Goal: Answer question/provide support: Answer question/provide support

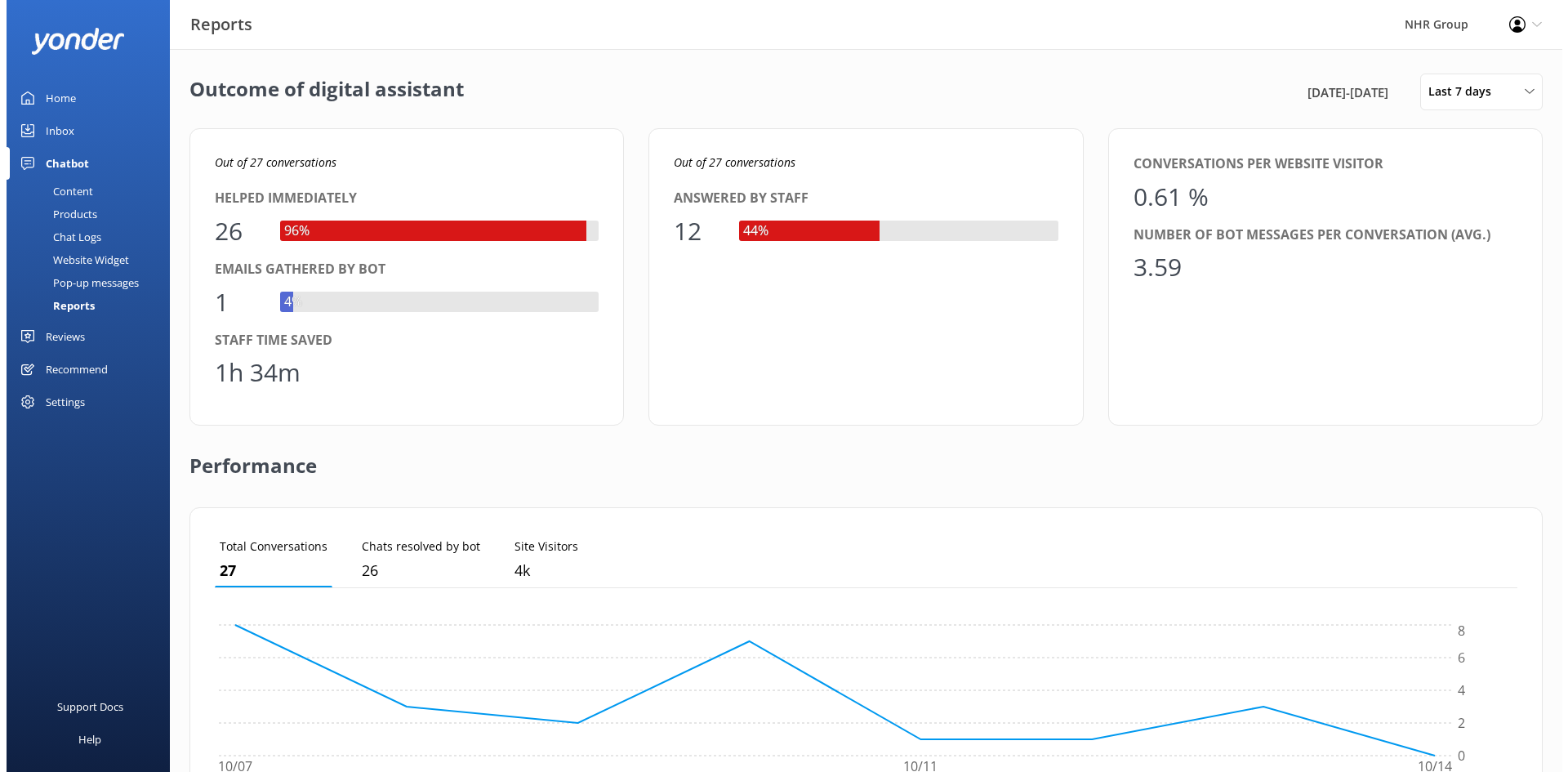
scroll to position [152, 1290]
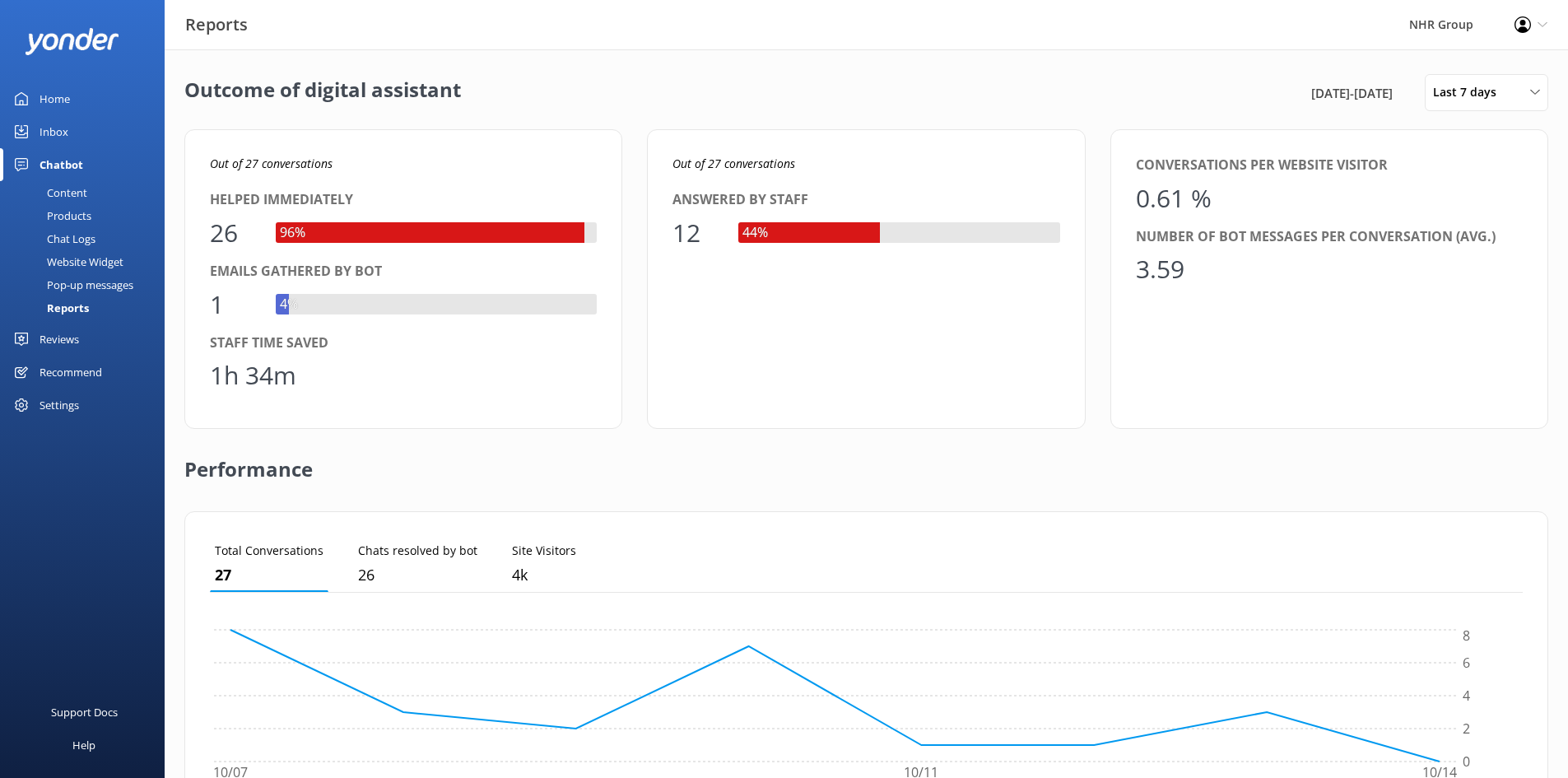
click at [41, 129] on div "Inbox" at bounding box center [54, 132] width 29 height 33
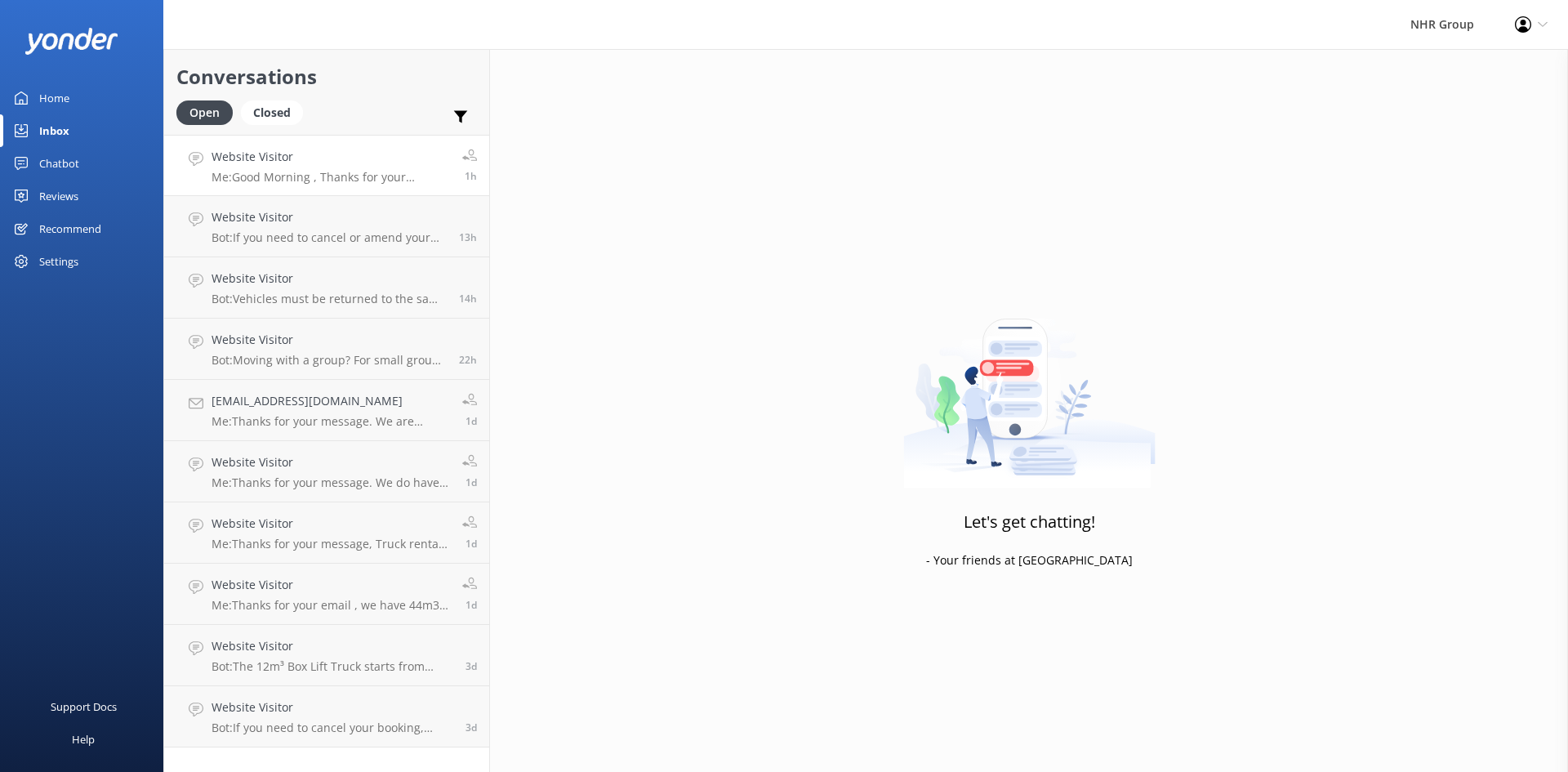
click at [316, 173] on p "Me: Good Morning , Thanks for your message , it seems you are after 18 seater p…" at bounding box center [330, 178] width 238 height 15
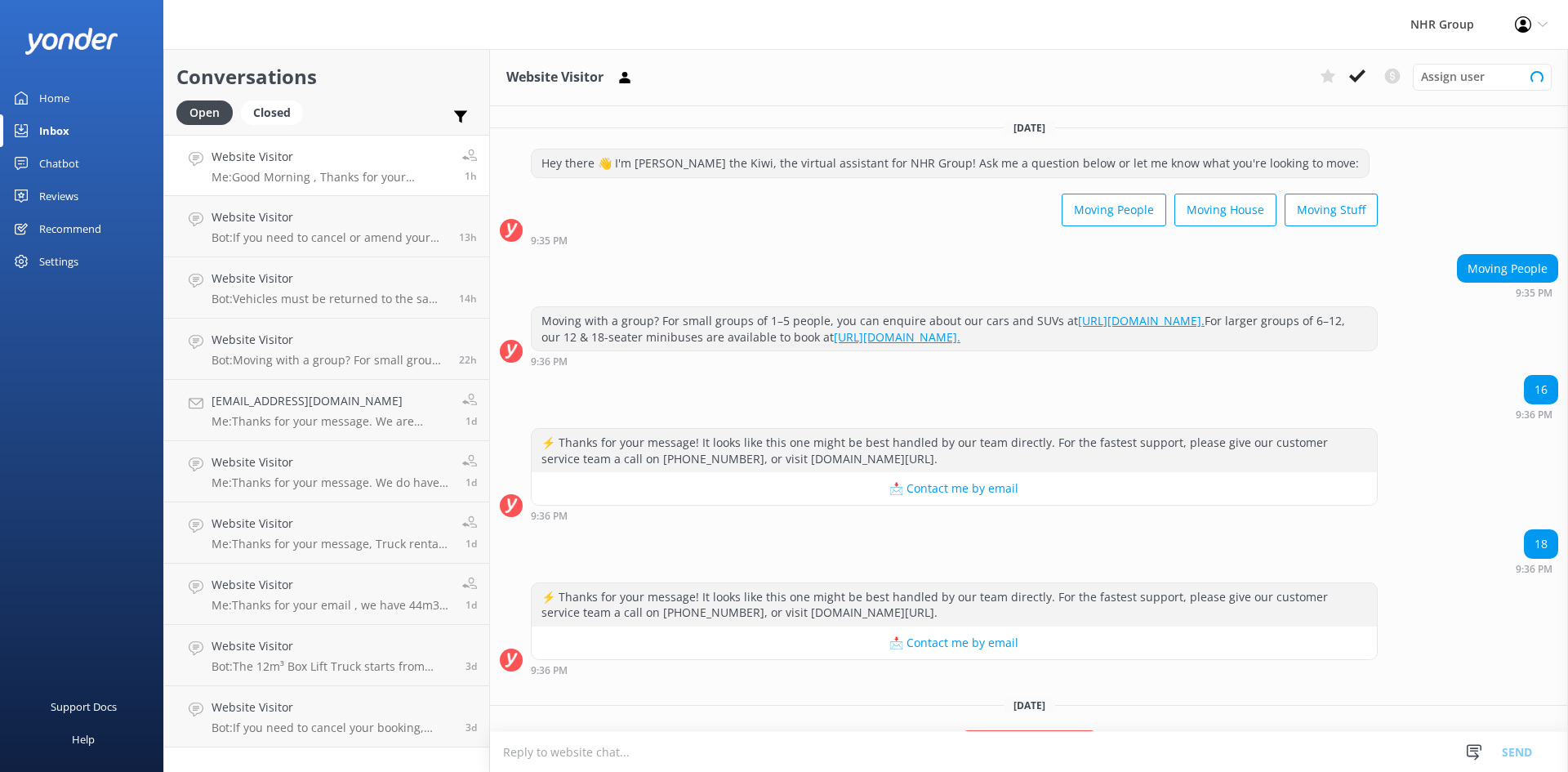
scroll to position [105, 0]
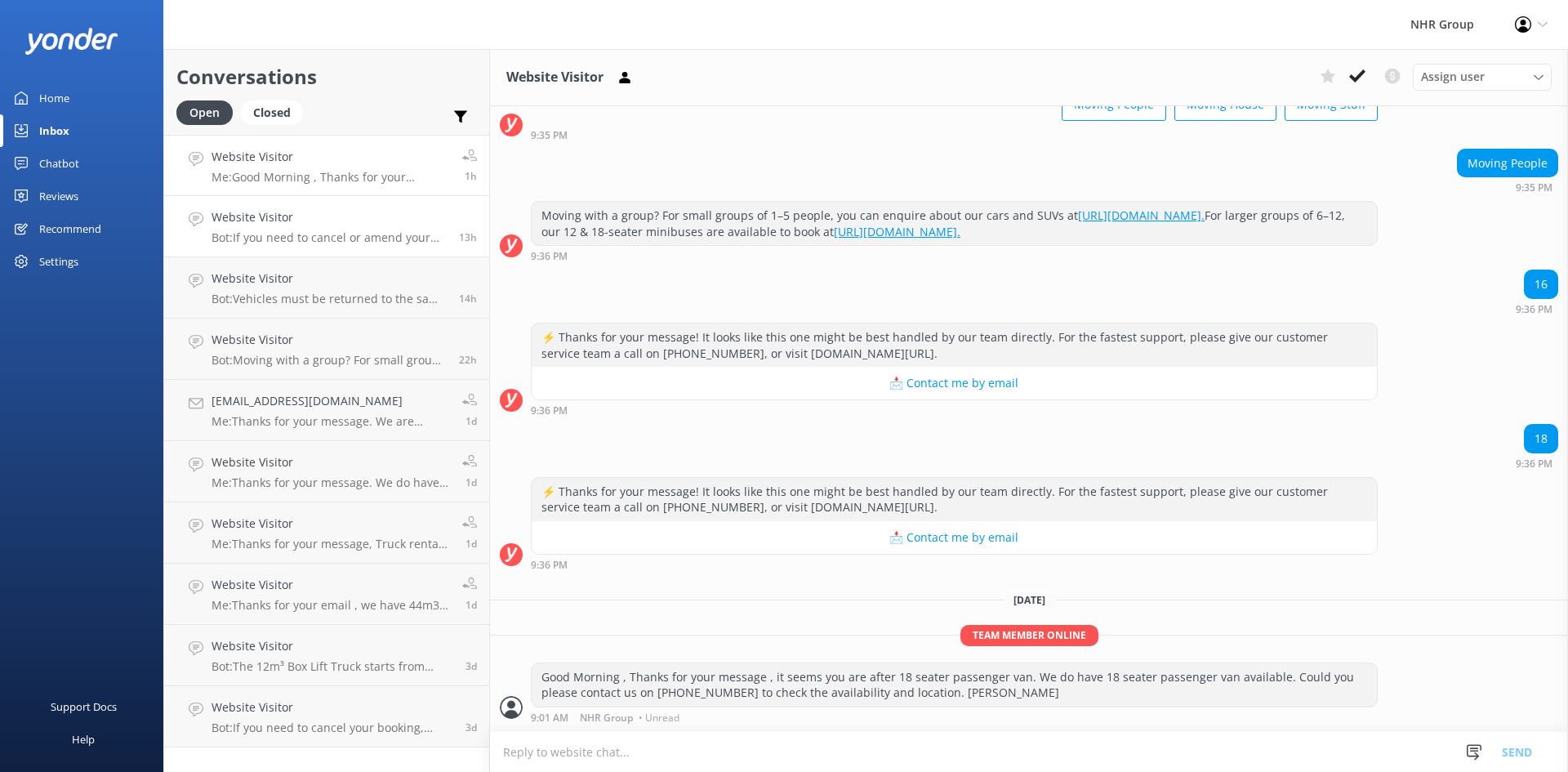
click at [265, 230] on p "Bot: If you need to cancel or amend your rental reservation, please contact the…" at bounding box center [329, 238] width 235 height 15
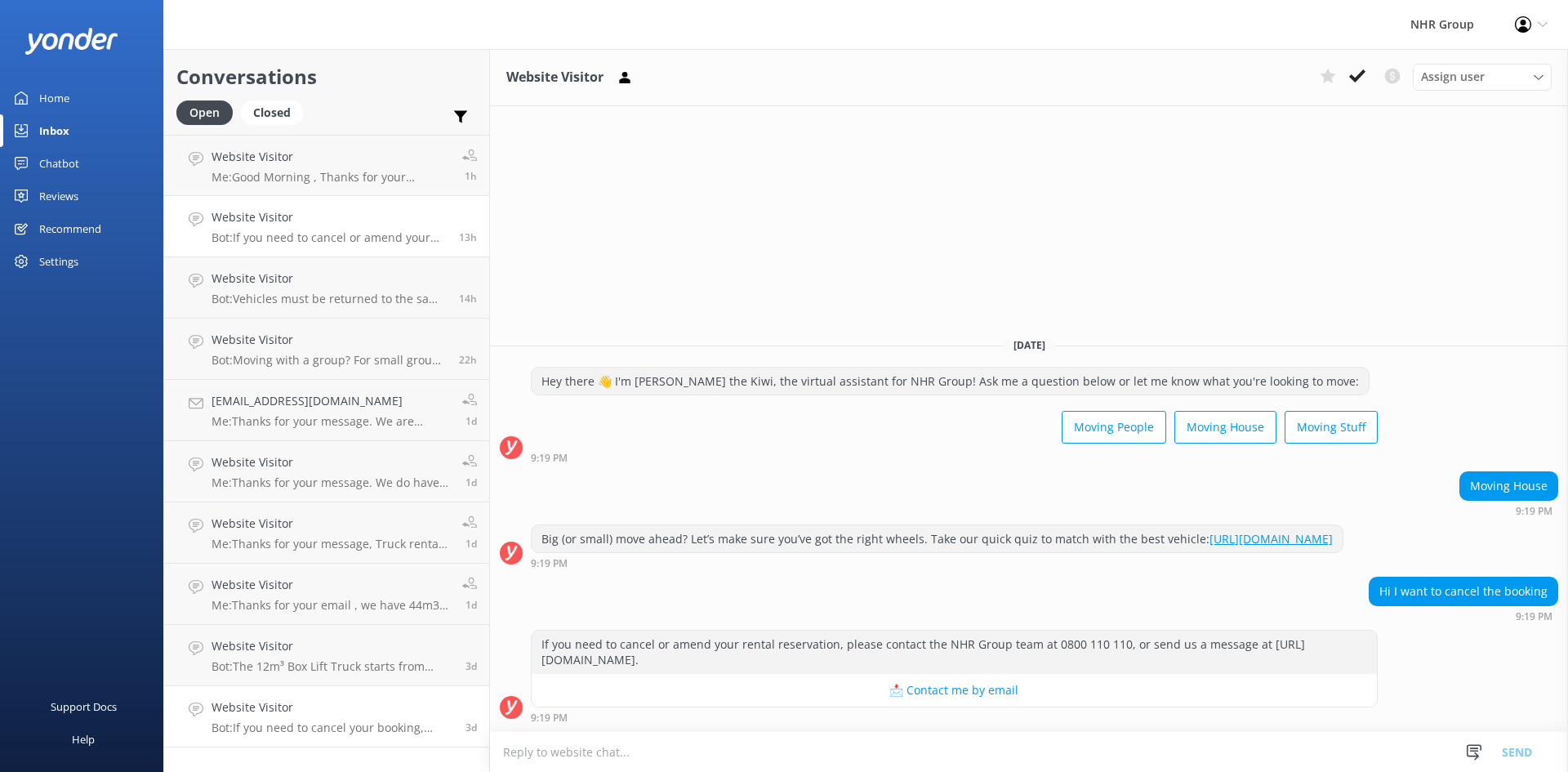
click at [339, 733] on p "Bot: If you need to cancel your booking, please contact the NHR Group team at 0…" at bounding box center [332, 728] width 242 height 15
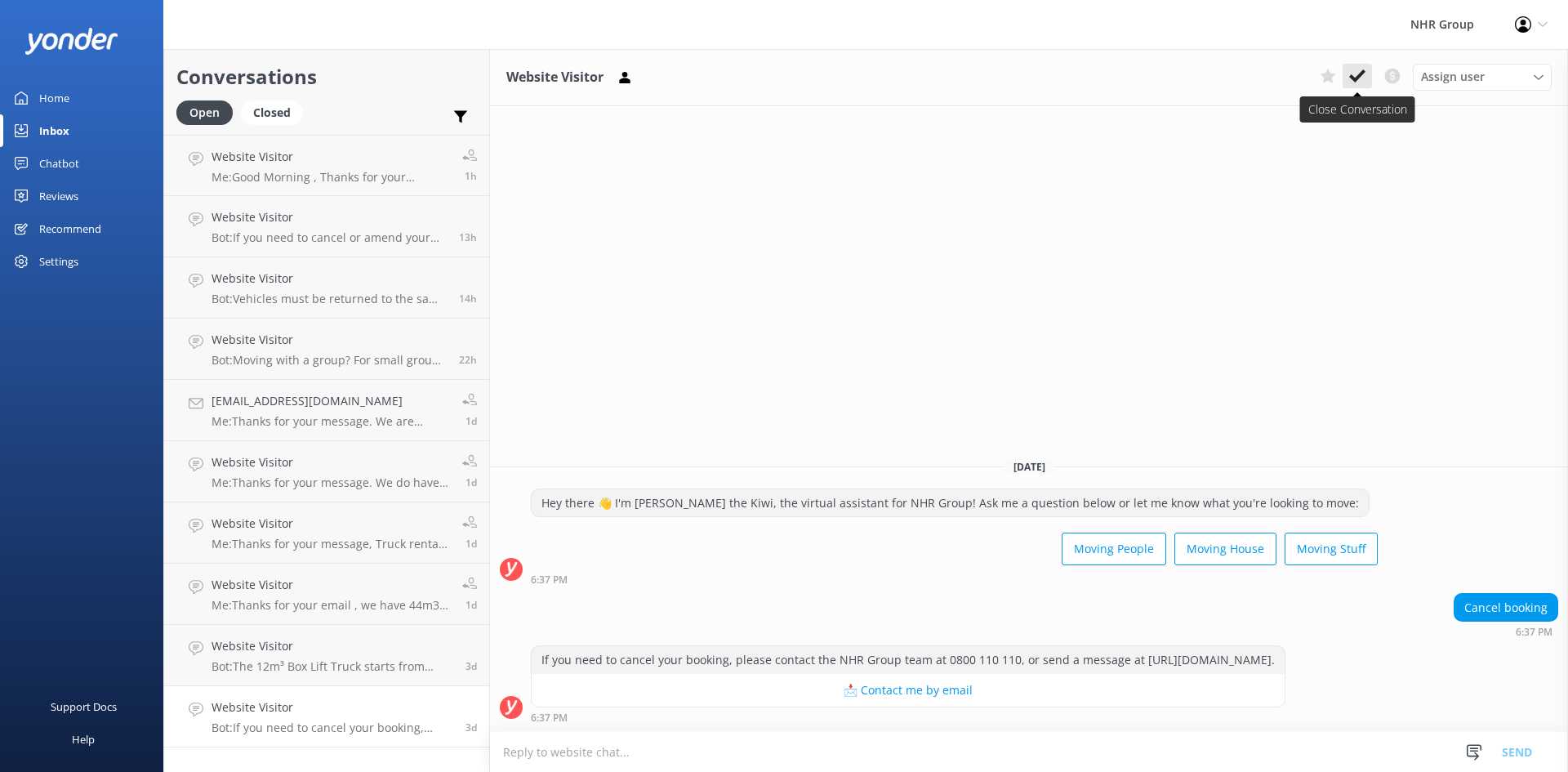
click at [1349, 80] on icon at bounding box center [1357, 76] width 16 height 16
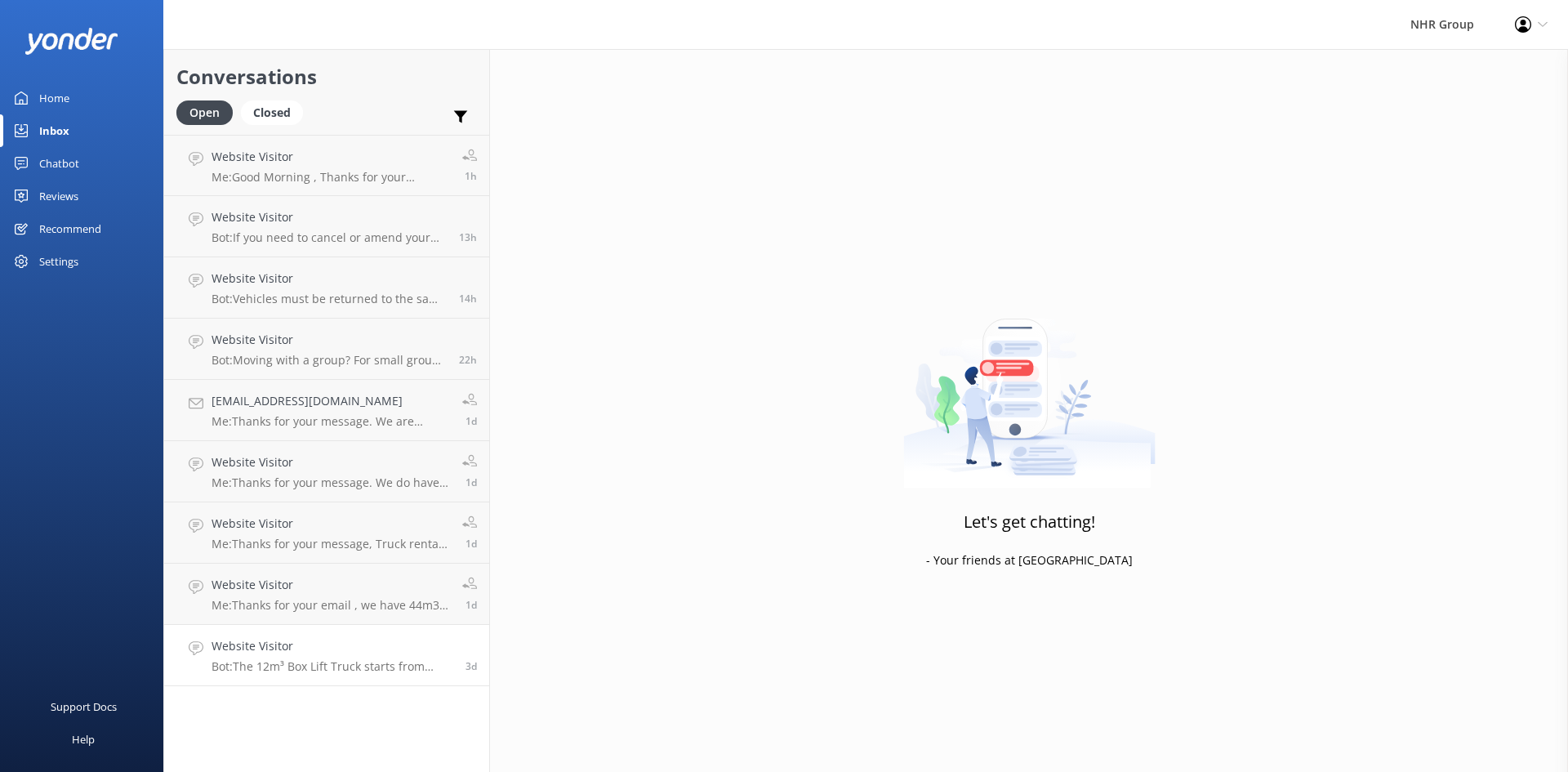
click at [367, 665] on p "Bot: The 12m³ Box Lift Truck starts from $215/day including GST. It is availabl…" at bounding box center [332, 667] width 242 height 15
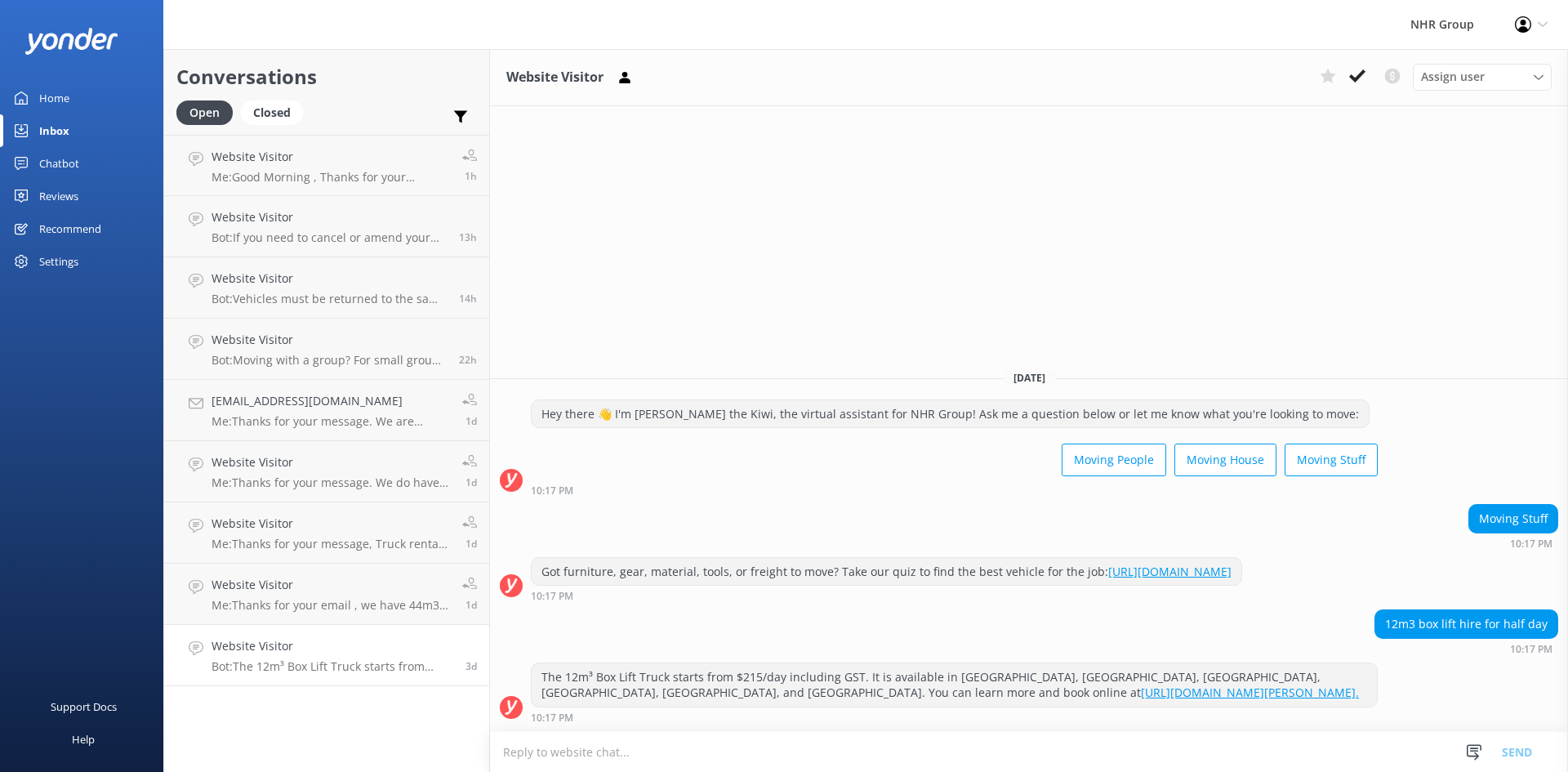
click at [1349, 71] on icon at bounding box center [1357, 76] width 16 height 16
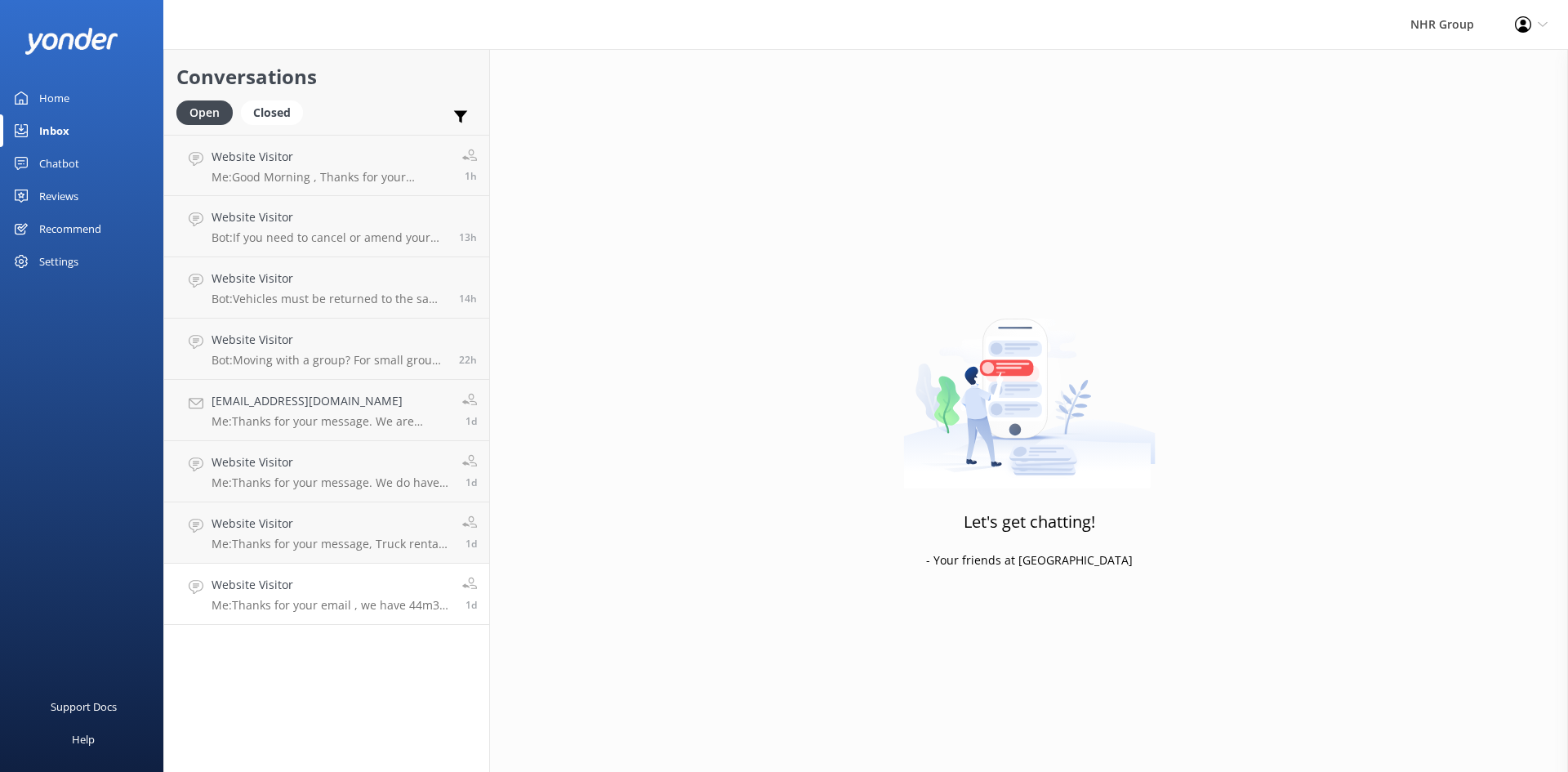
click at [384, 593] on h4 "Website Visitor" at bounding box center [330, 585] width 238 height 18
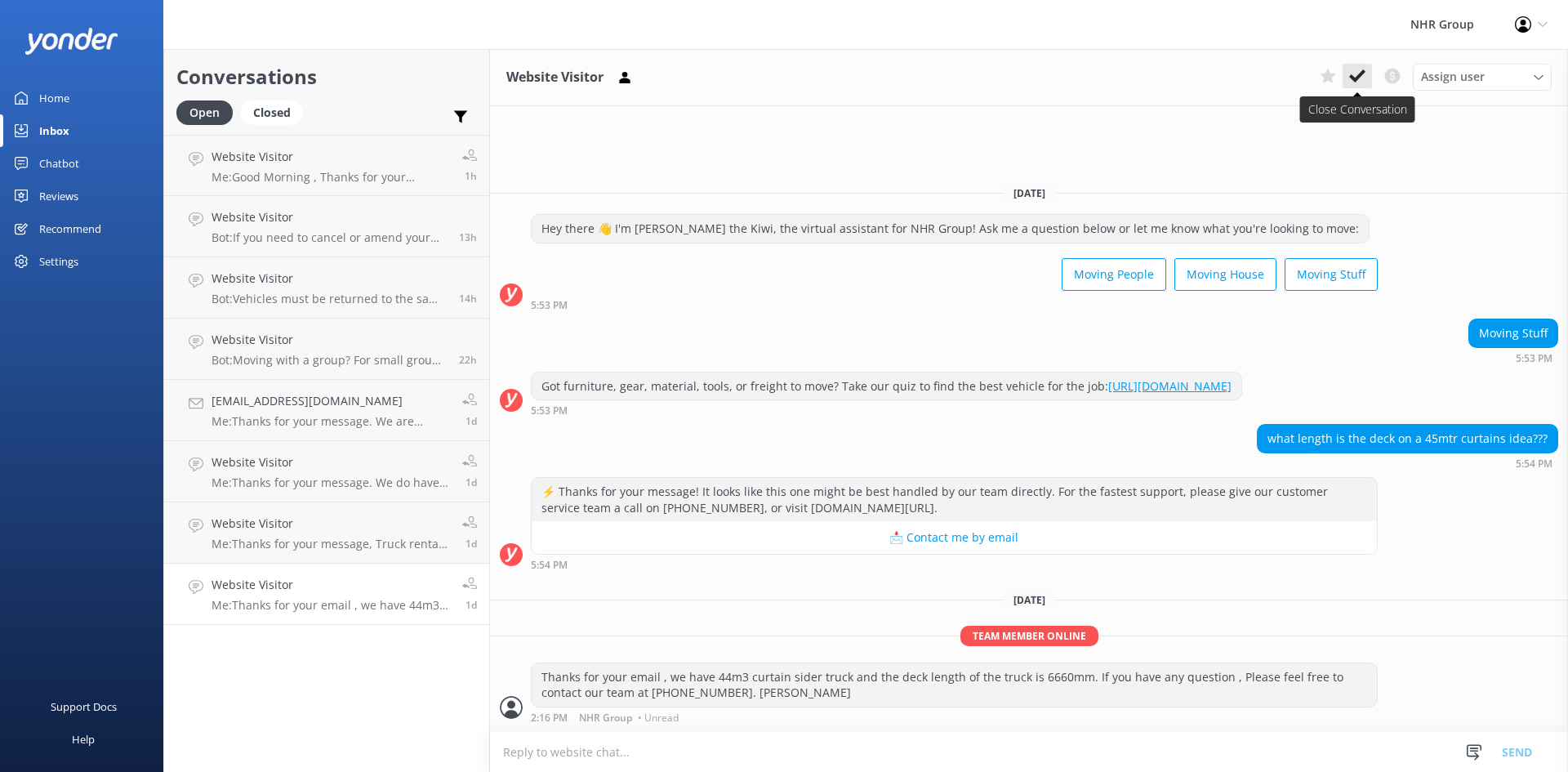
click at [1358, 79] on icon at bounding box center [1357, 76] width 16 height 16
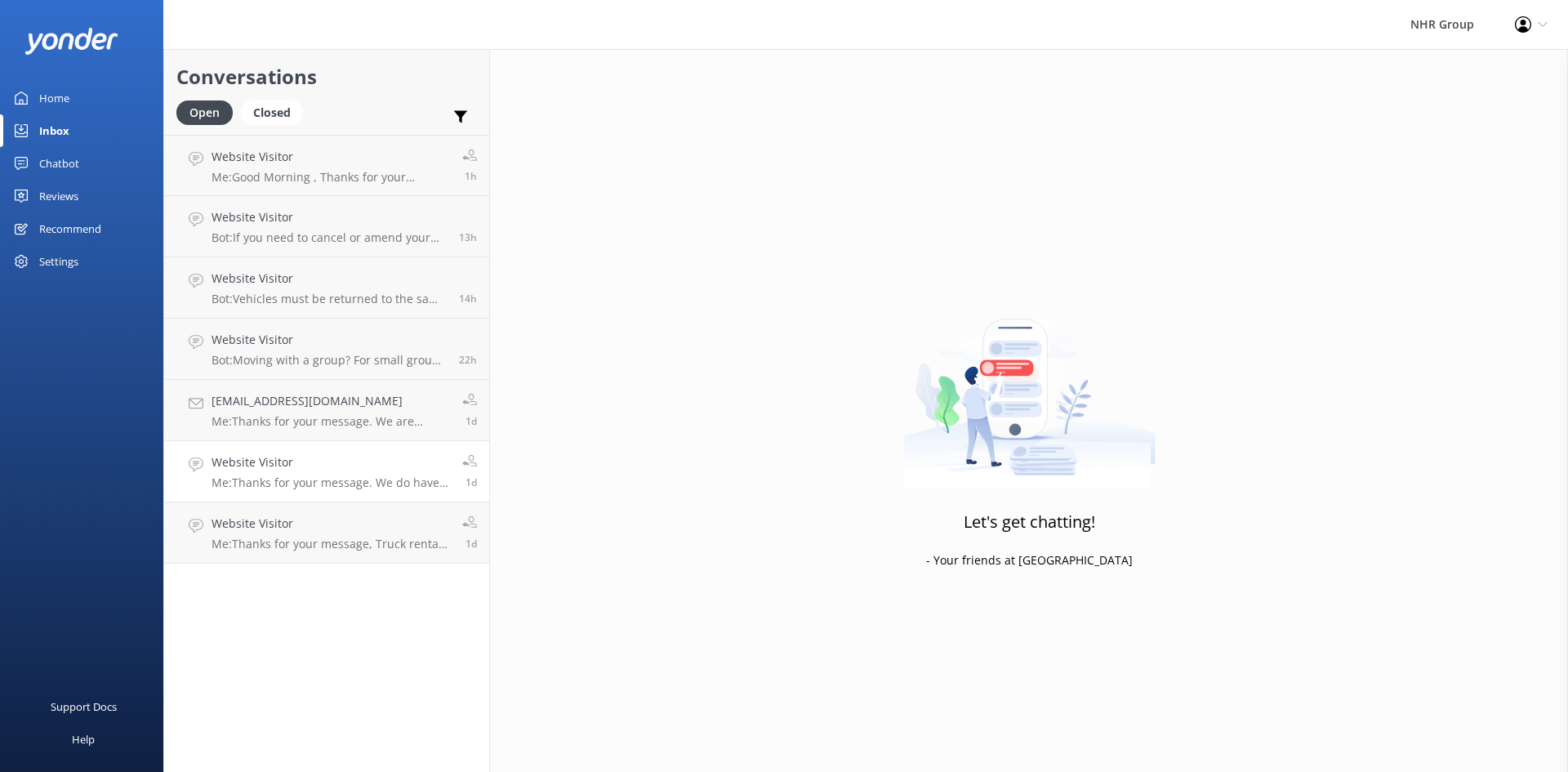
drag, startPoint x: 384, startPoint y: 547, endPoint x: 448, endPoint y: 501, distance: 78.8
click at [382, 548] on p "Me: Thanks for your message, Truck rental cost is entirely depends upon , Dista…" at bounding box center [330, 544] width 238 height 15
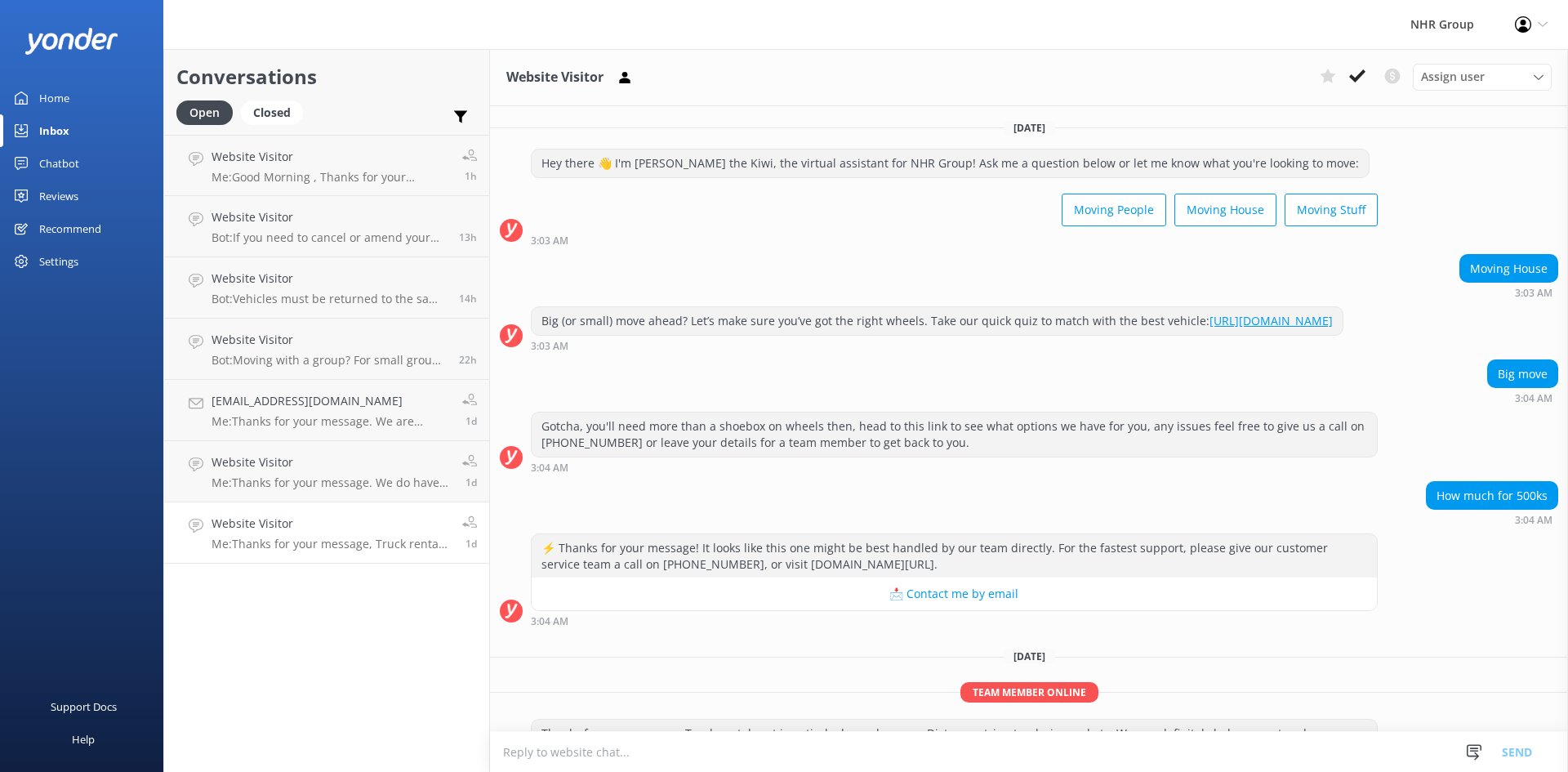
scroll to position [72, 0]
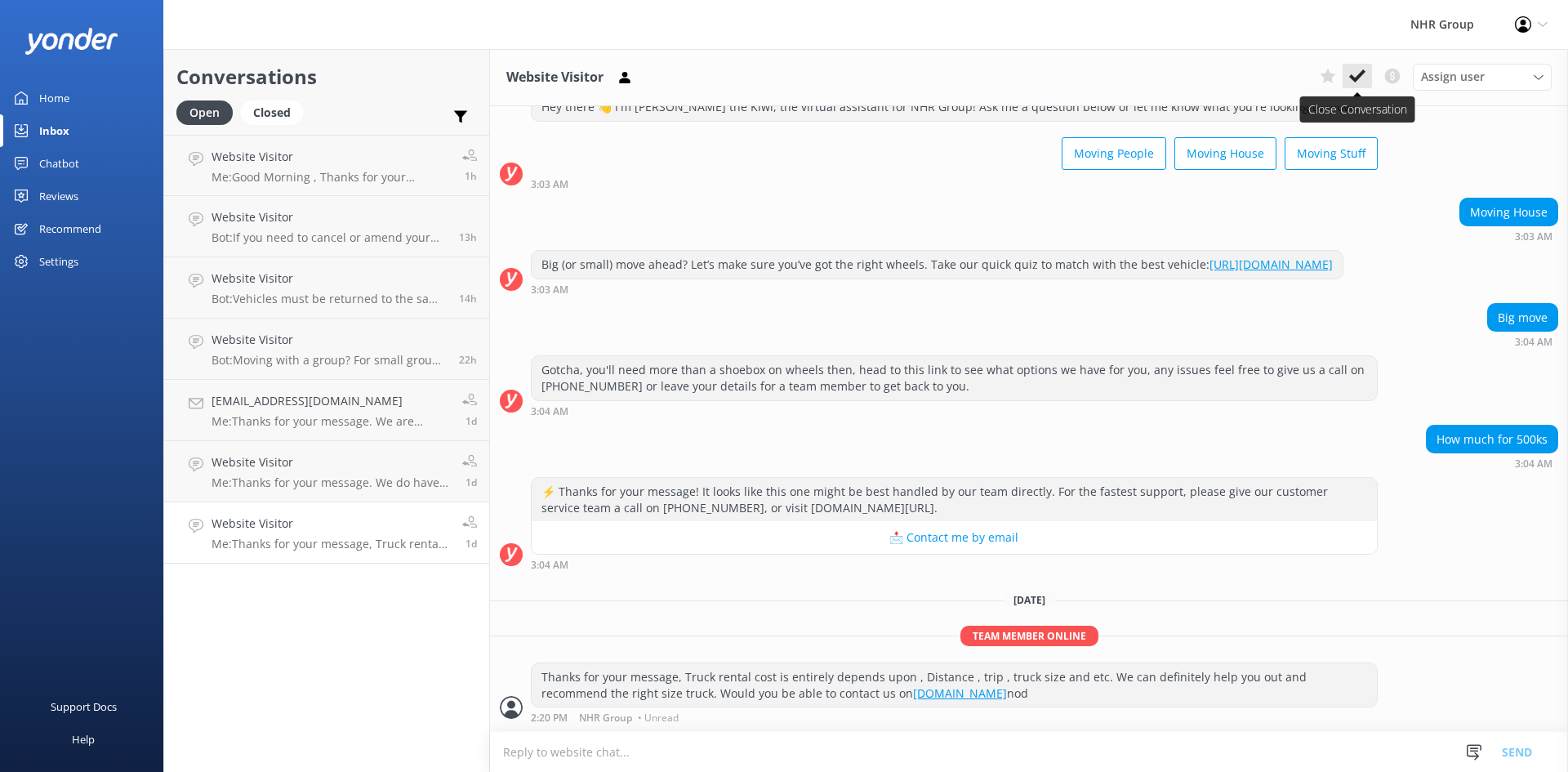
click at [1359, 74] on use at bounding box center [1357, 76] width 16 height 13
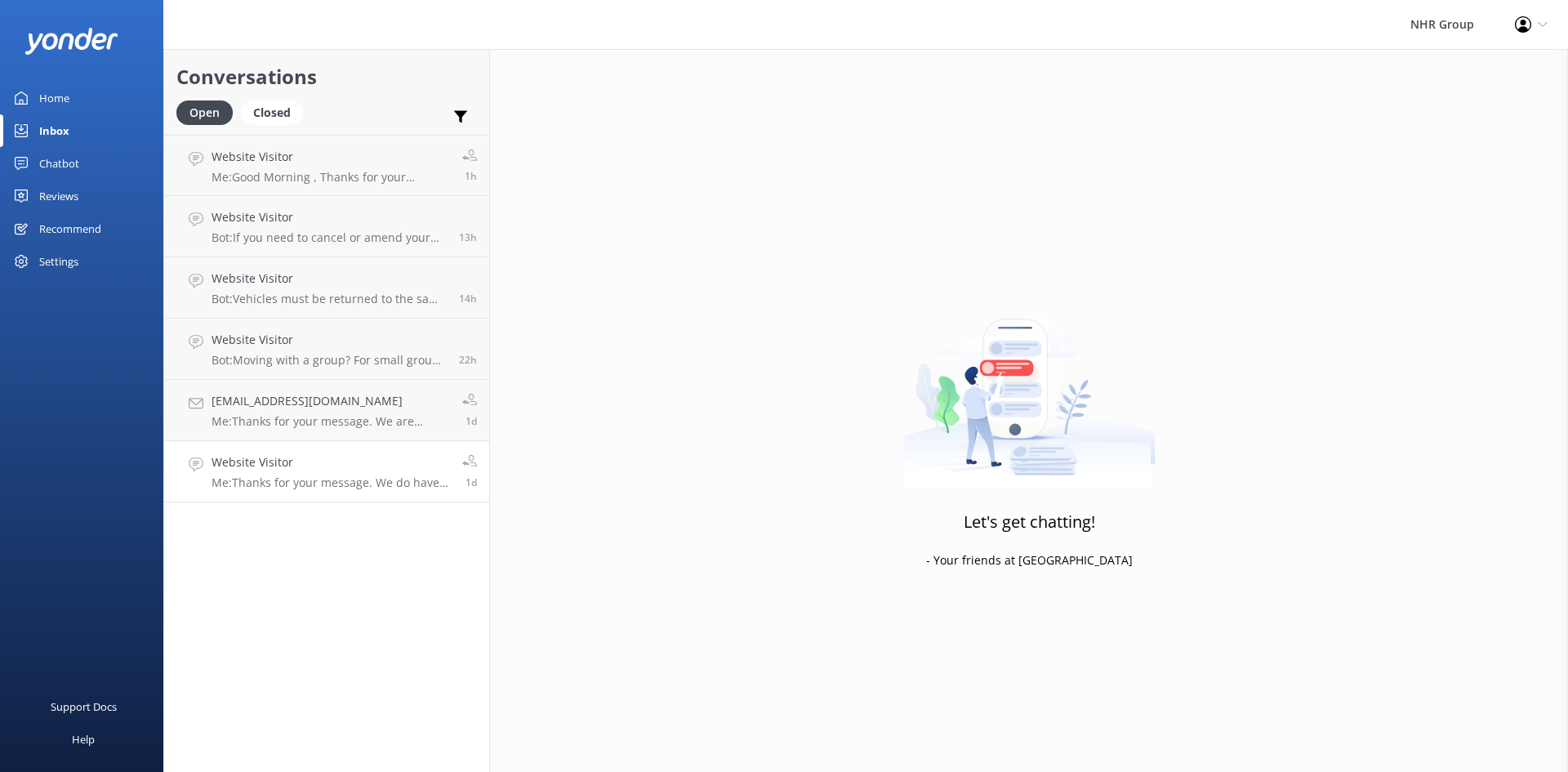
click at [372, 480] on p "Me: Thanks for your message. We do have chiller truck available , May we ask yo…" at bounding box center [330, 483] width 238 height 15
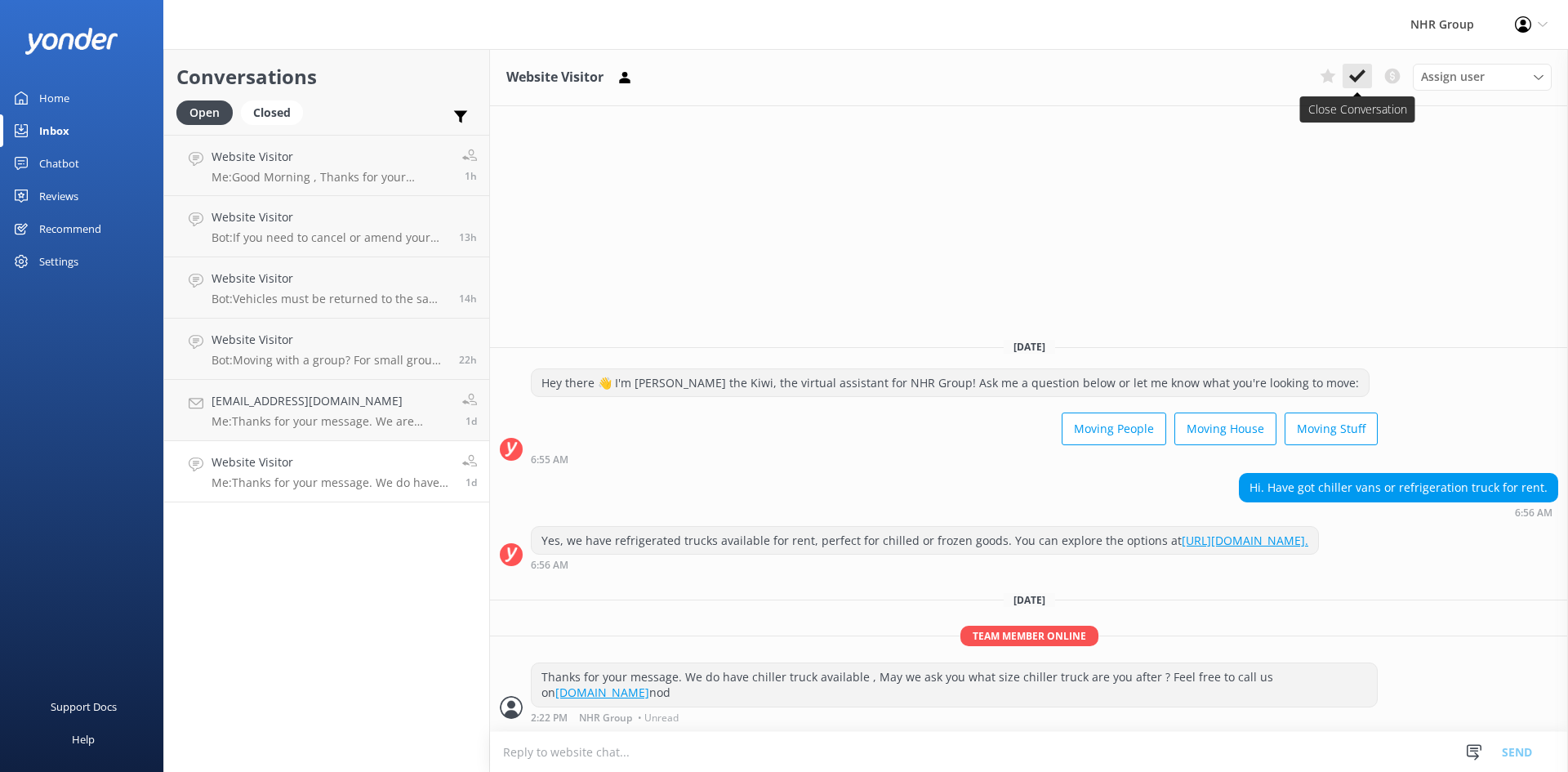
click at [1354, 78] on use at bounding box center [1357, 76] width 16 height 13
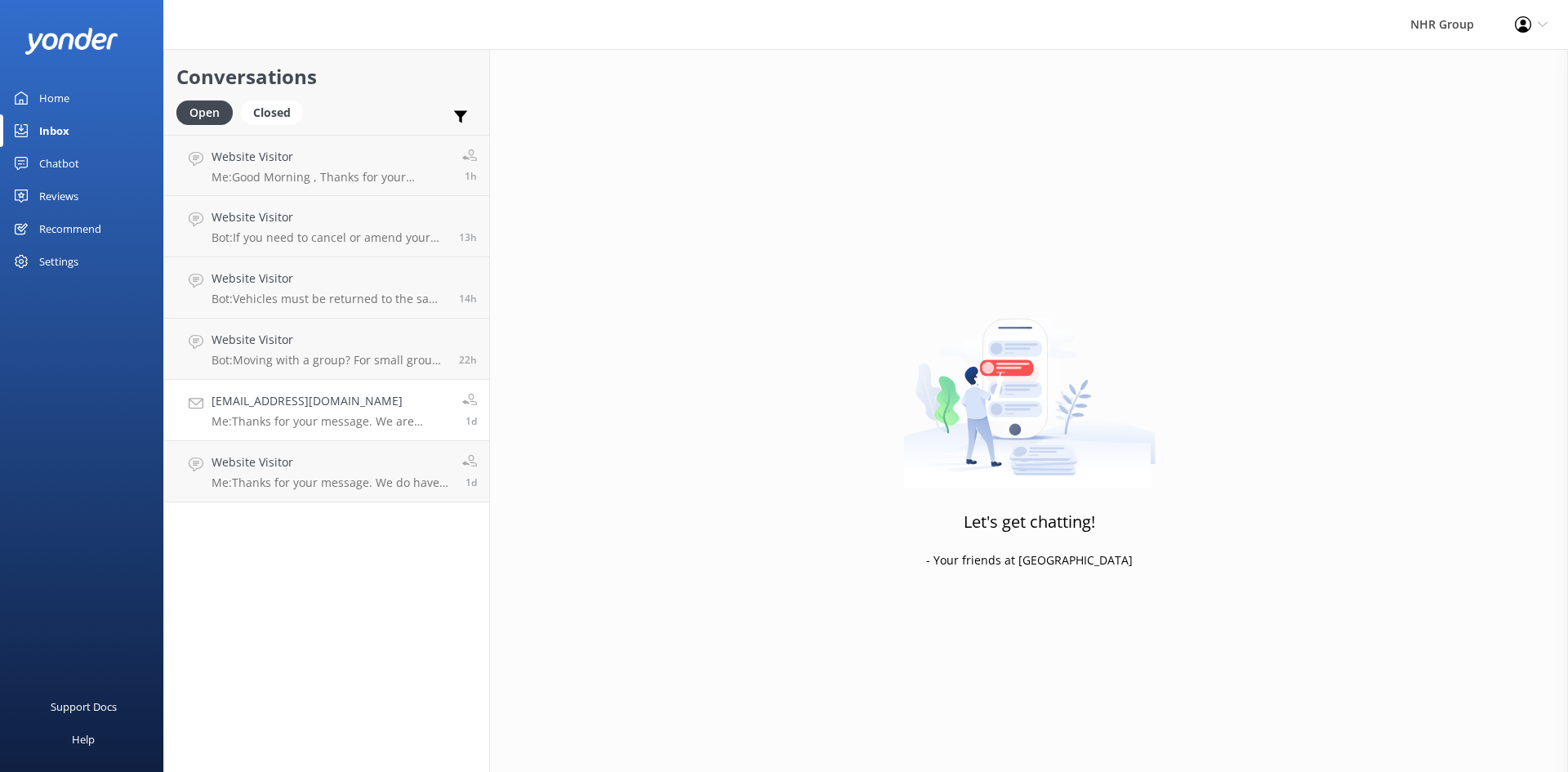
click at [297, 414] on div "[EMAIL_ADDRESS][DOMAIN_NAME] Me: Thanks for your message. We are running only 1…" at bounding box center [330, 410] width 238 height 36
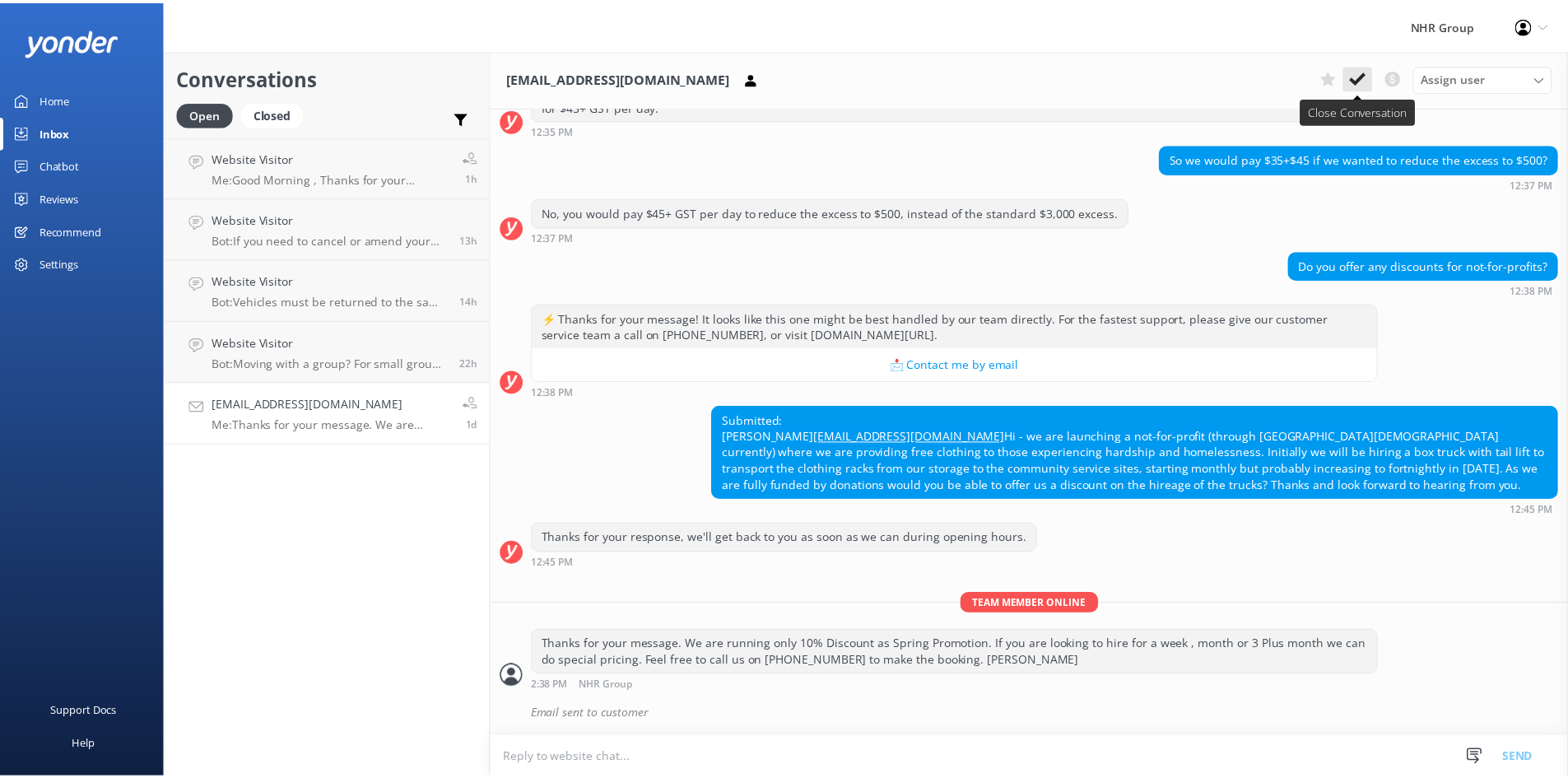
scroll to position [511, 0]
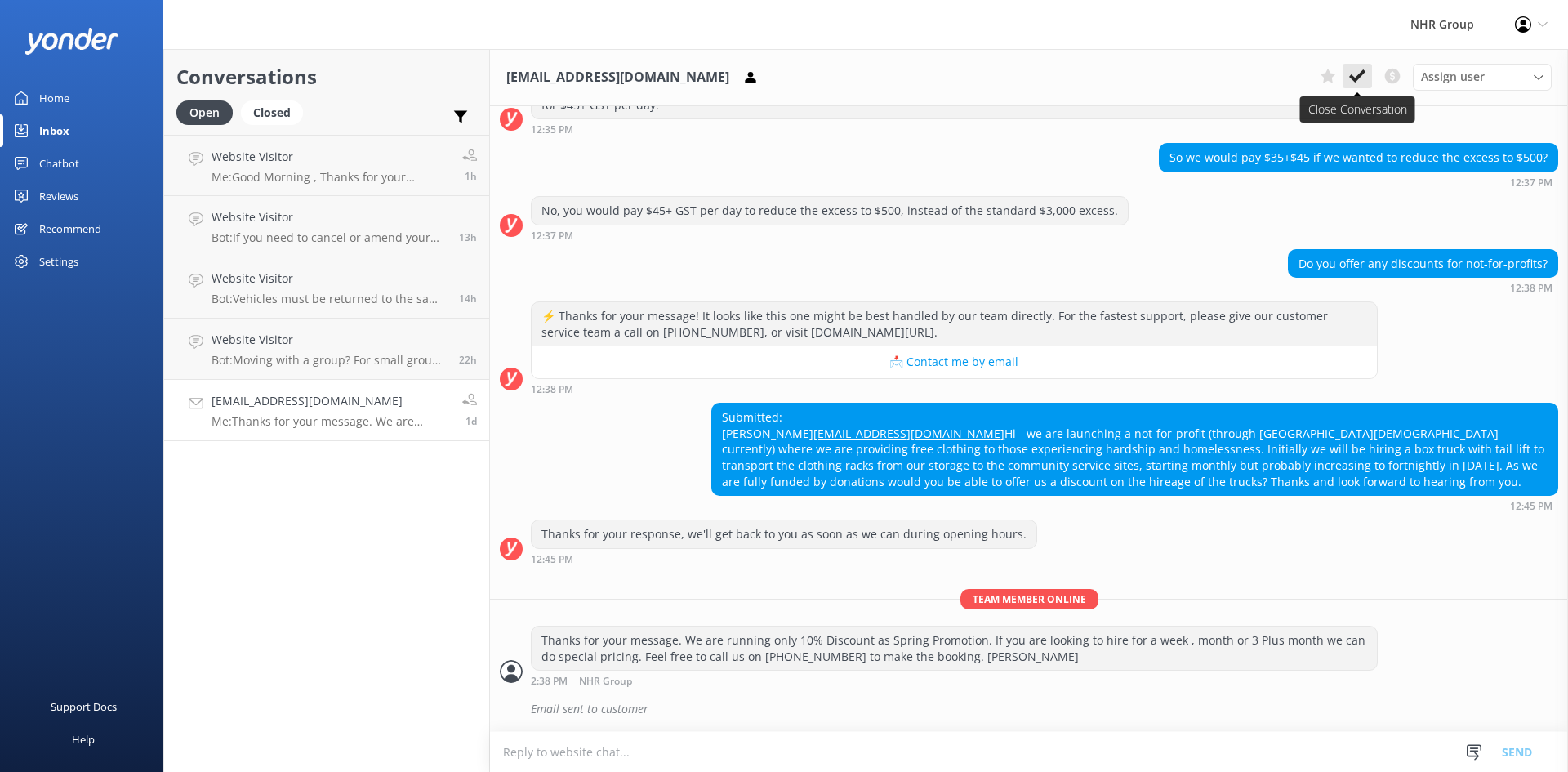
click at [1356, 72] on icon at bounding box center [1357, 76] width 16 height 16
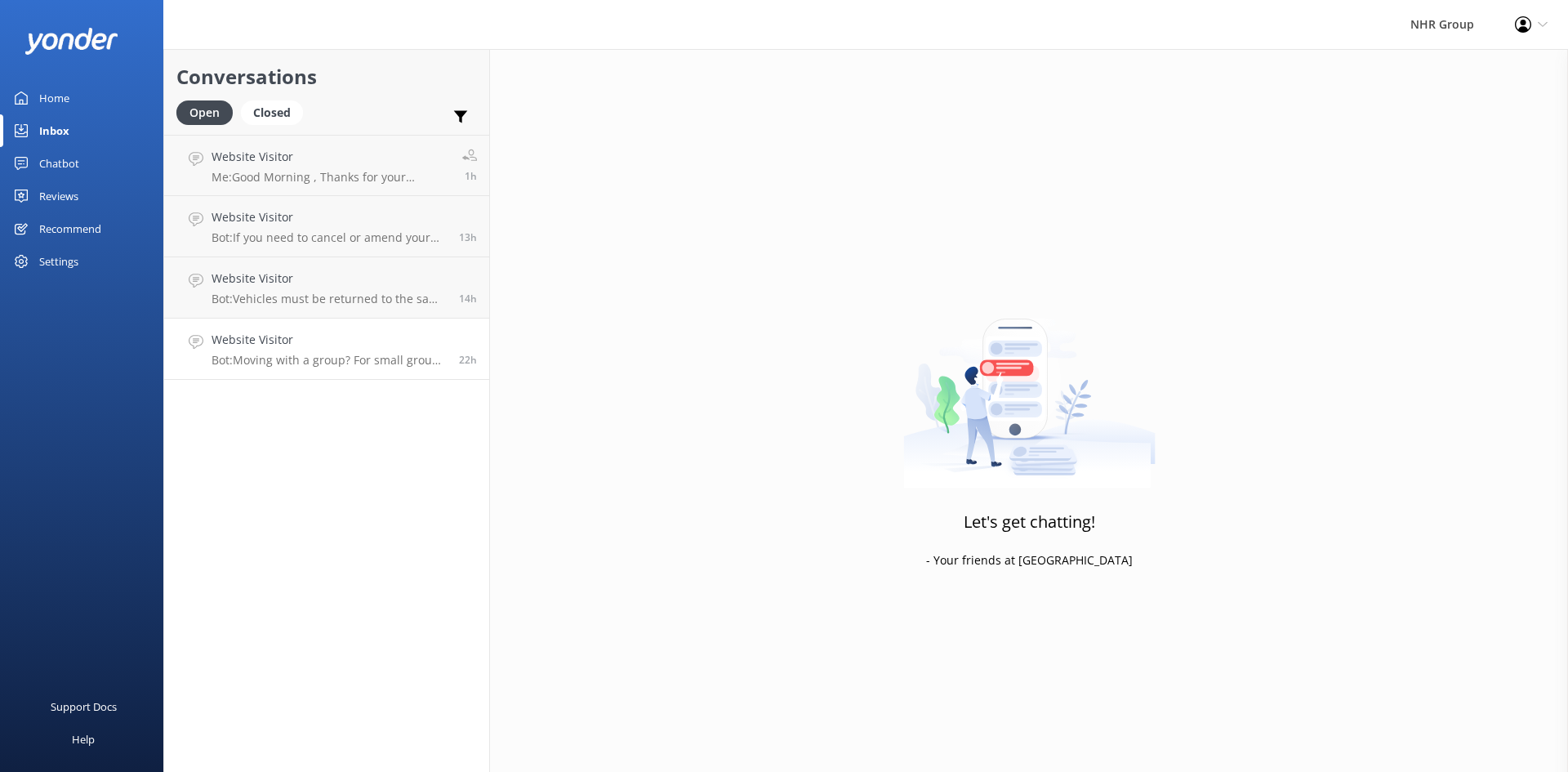
click at [279, 335] on h4 "Website Visitor" at bounding box center [329, 340] width 235 height 18
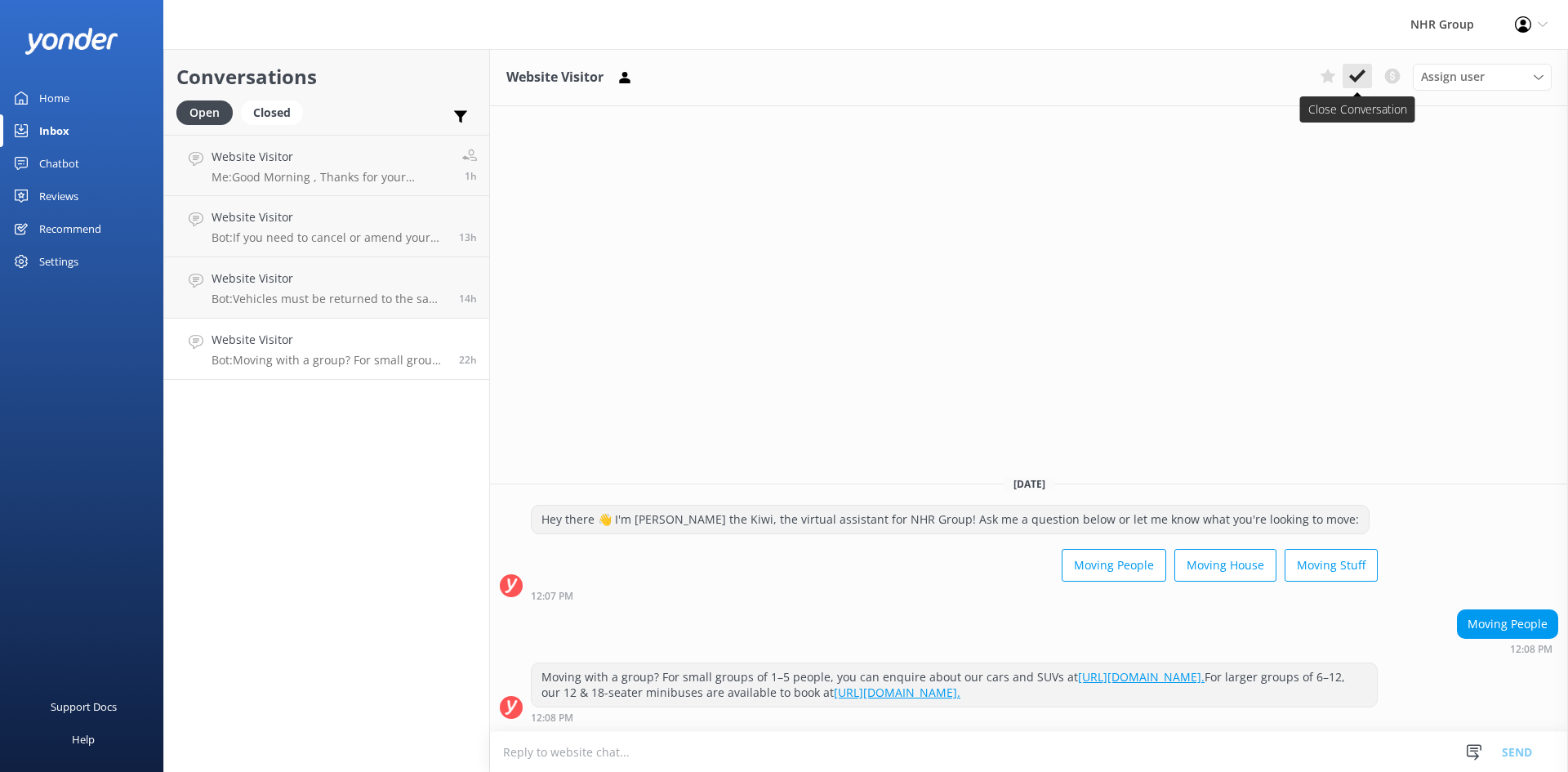
click at [1371, 80] on button at bounding box center [1357, 76] width 30 height 25
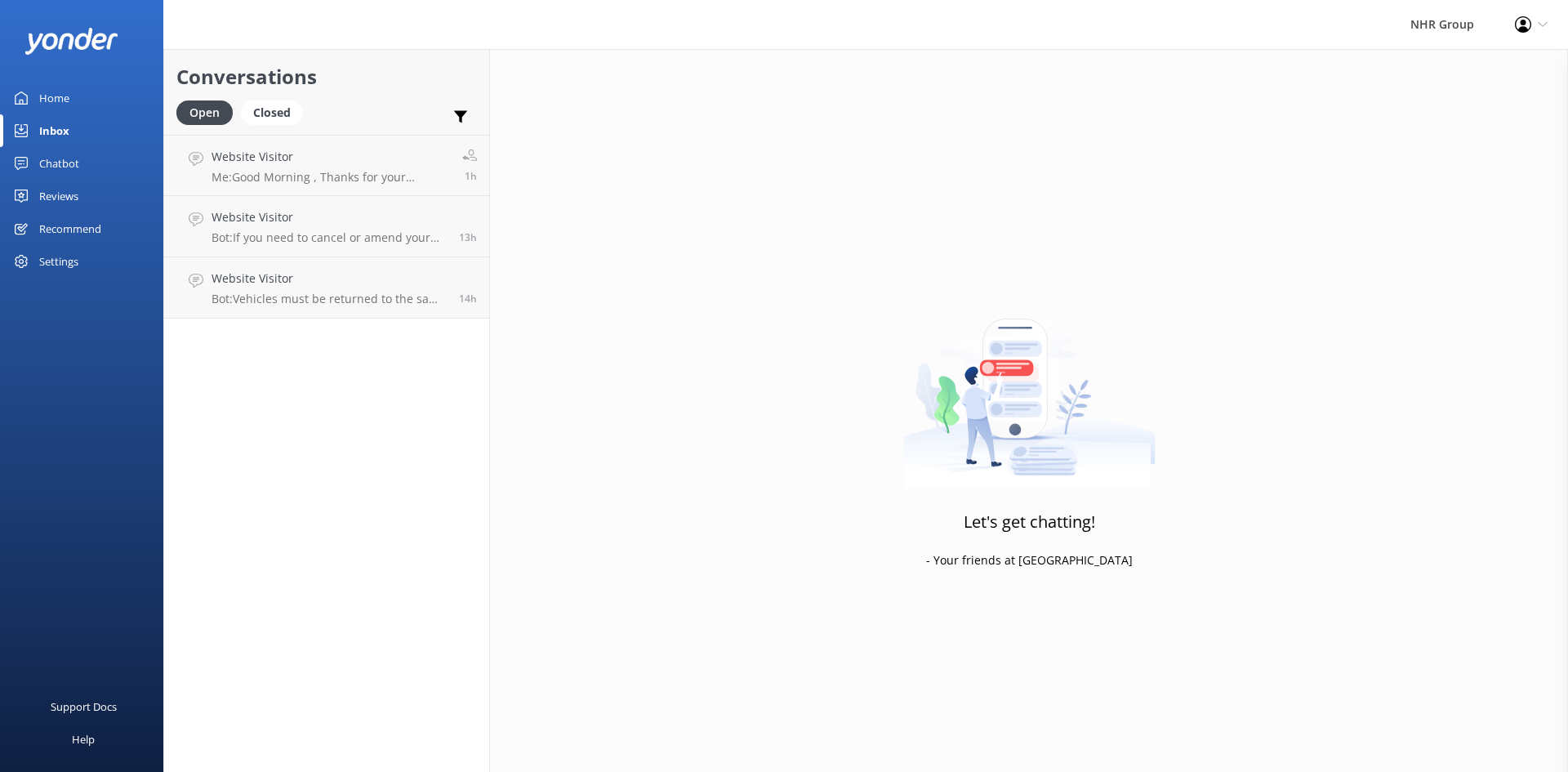
click at [79, 96] on link "Home" at bounding box center [81, 98] width 164 height 33
